Goal: Information Seeking & Learning: Find specific fact

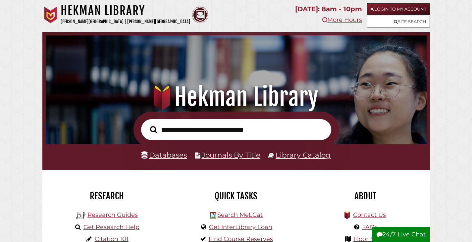
click at [258, 131] on input "text" at bounding box center [236, 130] width 191 height 22
type input "**********"
click at [147, 124] on button "Search" at bounding box center [154, 129] width 14 height 11
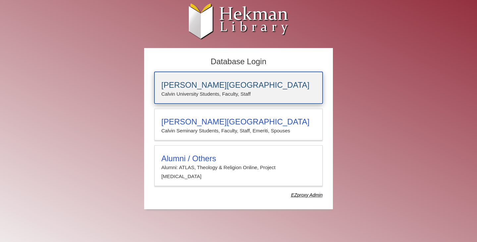
click at [270, 87] on h3 "[PERSON_NAME][GEOGRAPHIC_DATA]" at bounding box center [238, 85] width 154 height 9
